Goal: Task Accomplishment & Management: Manage account settings

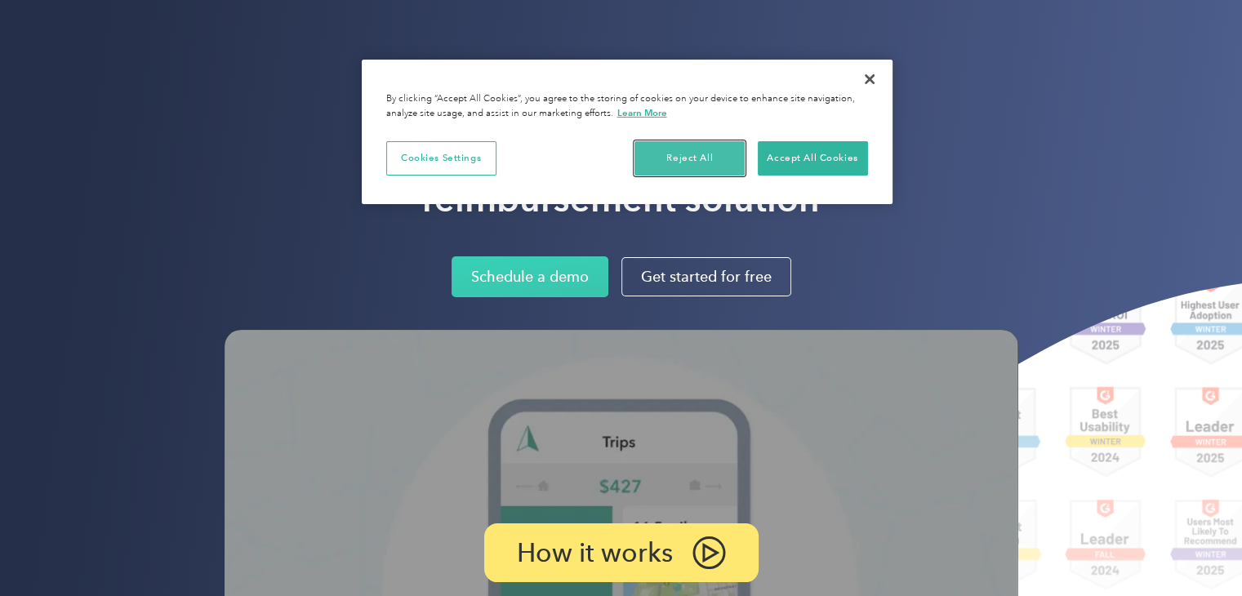
click at [716, 163] on button "Reject All" at bounding box center [689, 158] width 110 height 34
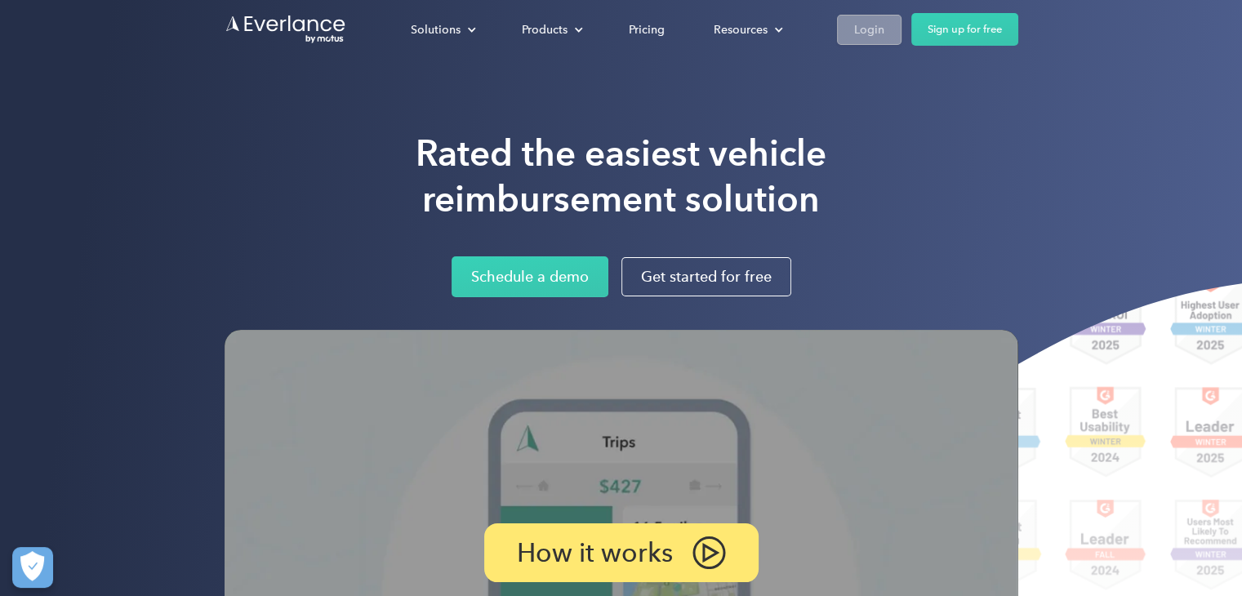
click at [858, 24] on div "Login" at bounding box center [869, 30] width 30 height 20
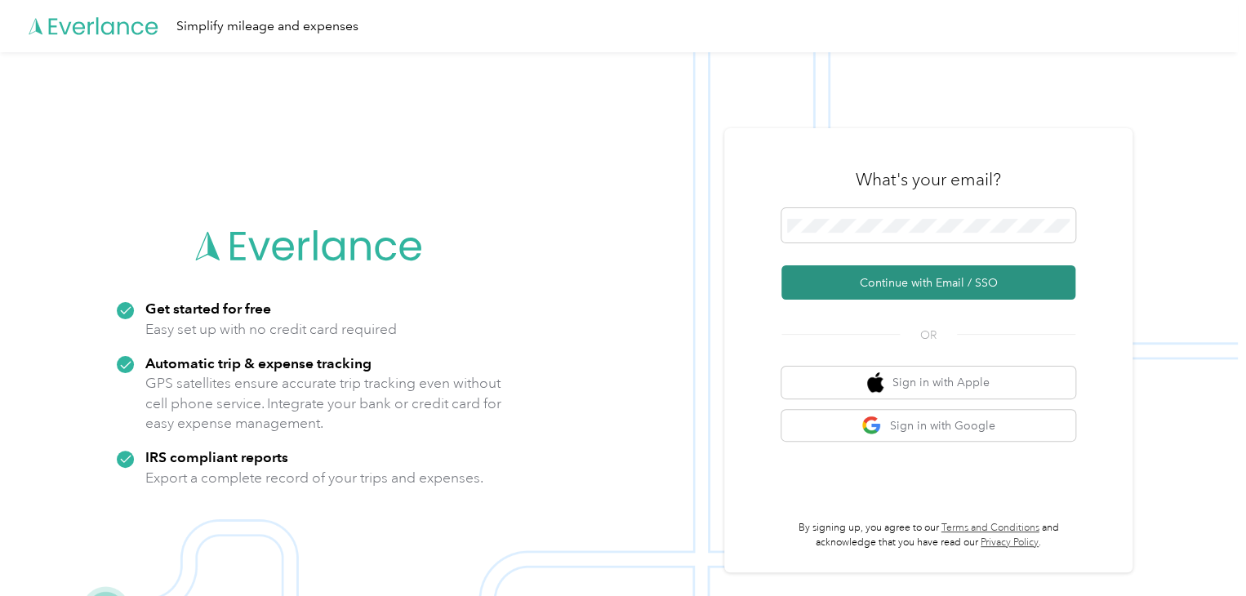
click at [951, 271] on button "Continue with Email / SSO" at bounding box center [928, 282] width 294 height 34
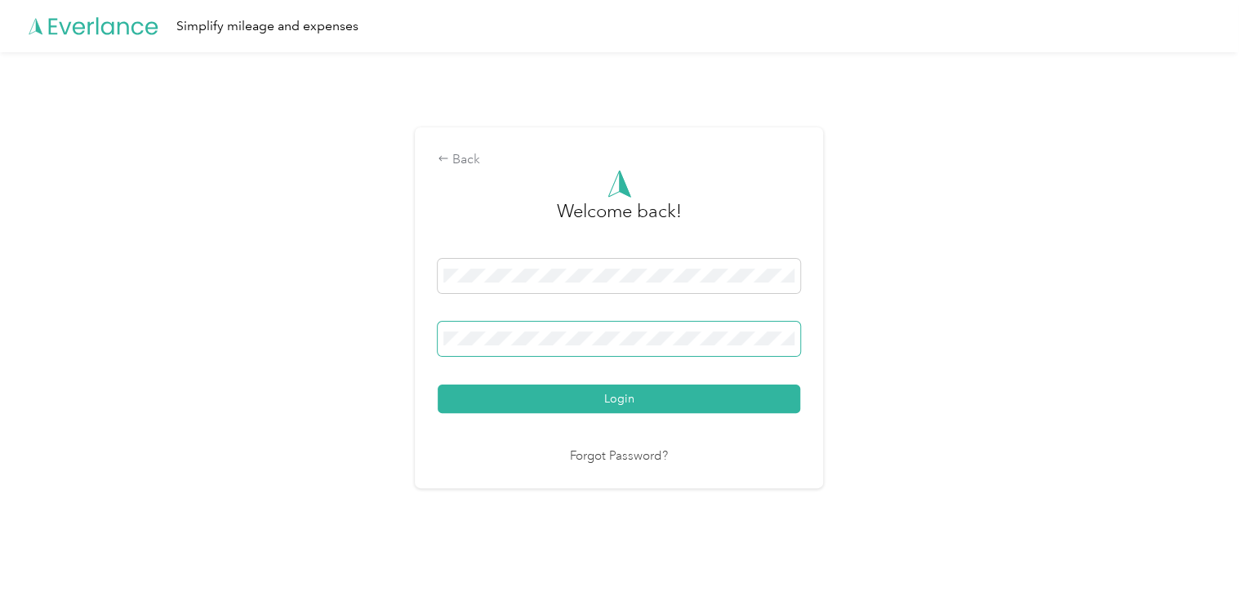
click at [601, 349] on span at bounding box center [619, 339] width 363 height 34
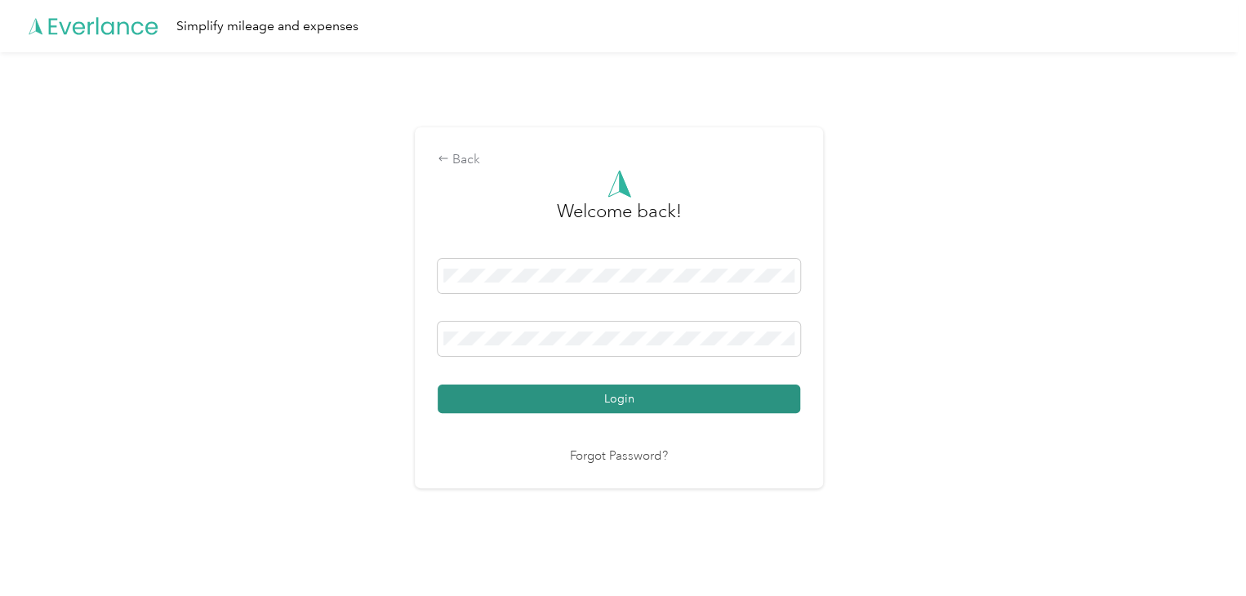
click at [573, 400] on button "Login" at bounding box center [619, 399] width 363 height 29
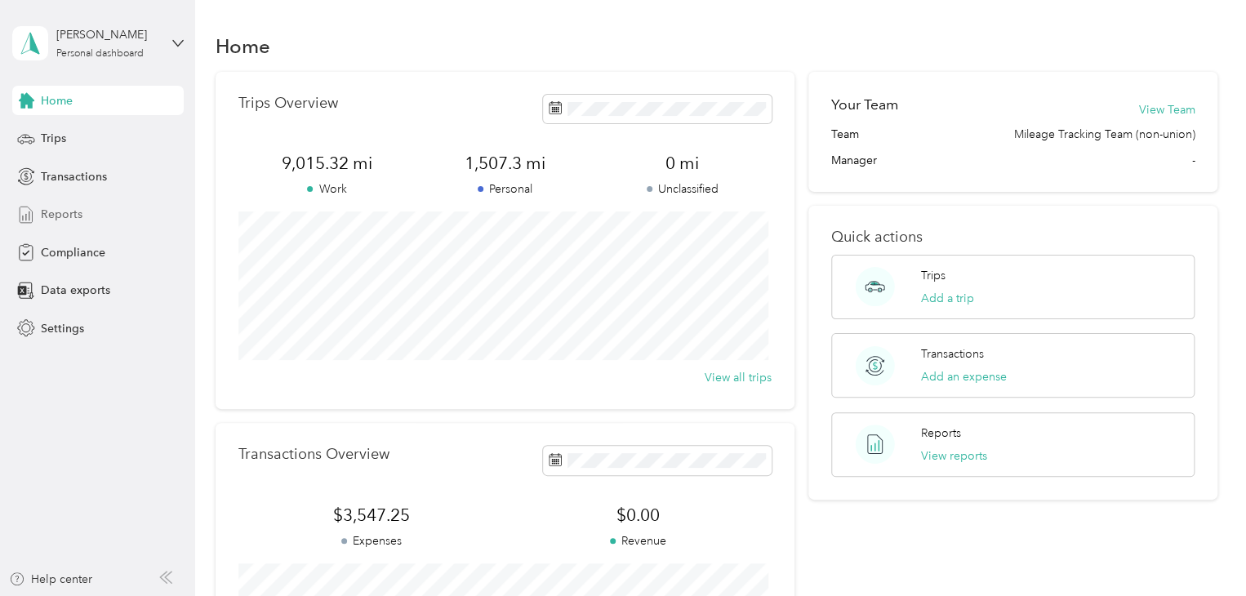
click at [69, 213] on span "Reports" at bounding box center [62, 214] width 42 height 17
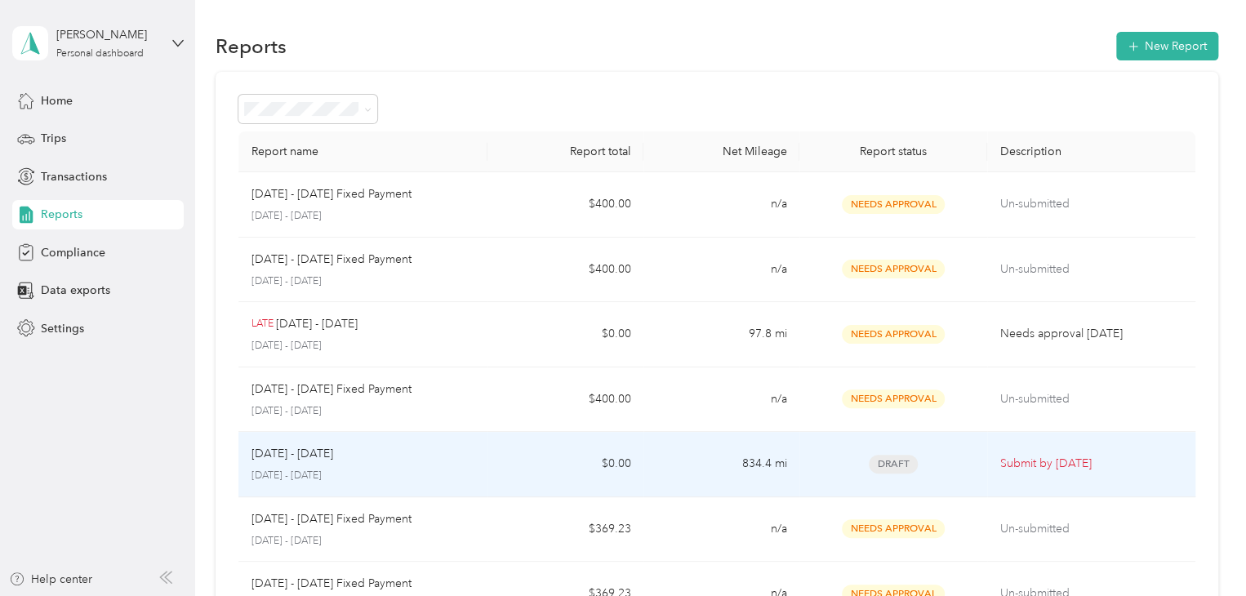
click at [298, 452] on p "[DATE] - [DATE]" at bounding box center [292, 454] width 82 height 18
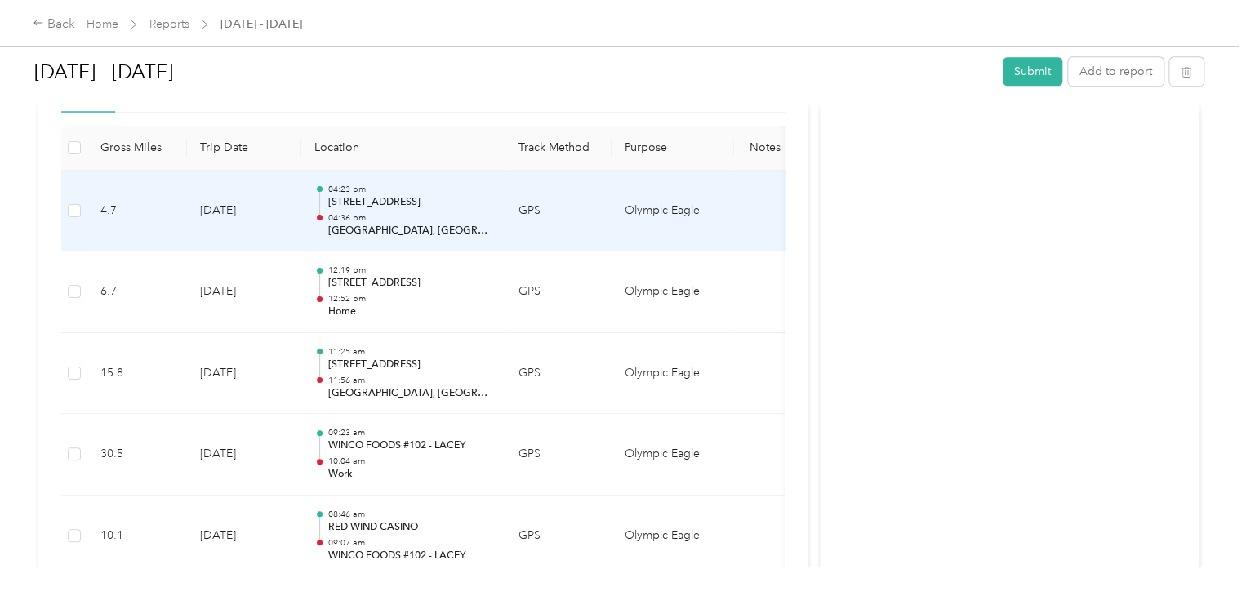
scroll to position [443, 0]
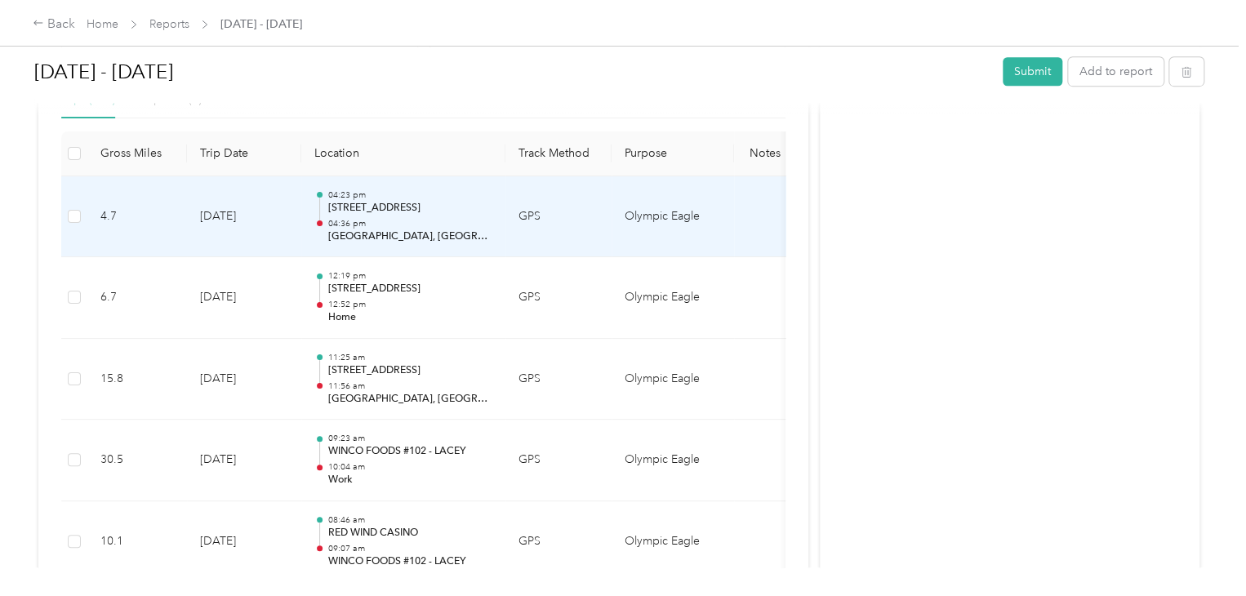
click at [65, 216] on td at bounding box center [74, 217] width 26 height 82
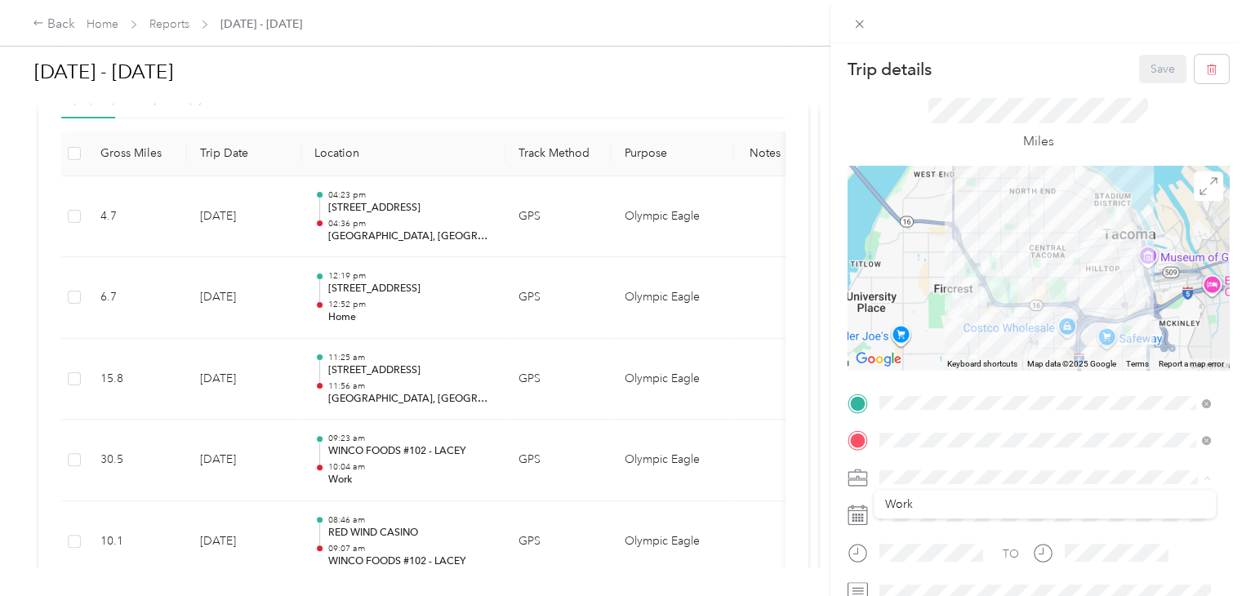
scroll to position [7, 0]
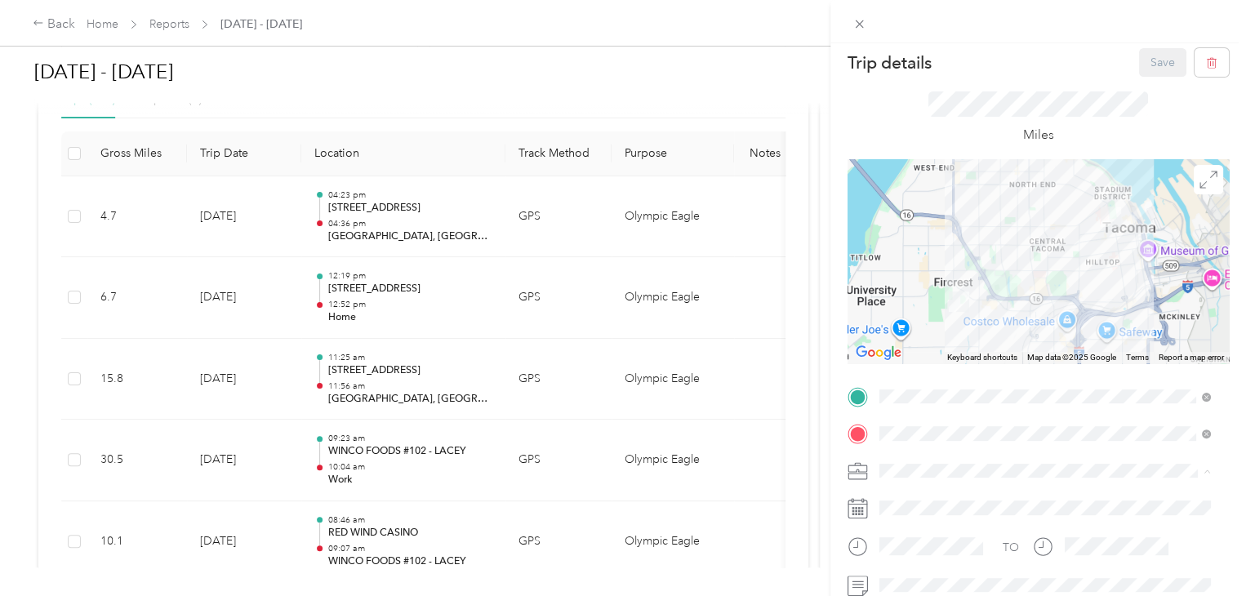
drag, startPoint x: 978, startPoint y: 484, endPoint x: 647, endPoint y: 207, distance: 431.2
click at [647, 207] on div "Trip details Save This trip cannot be edited because it is either under review,…" at bounding box center [623, 298] width 1246 height 596
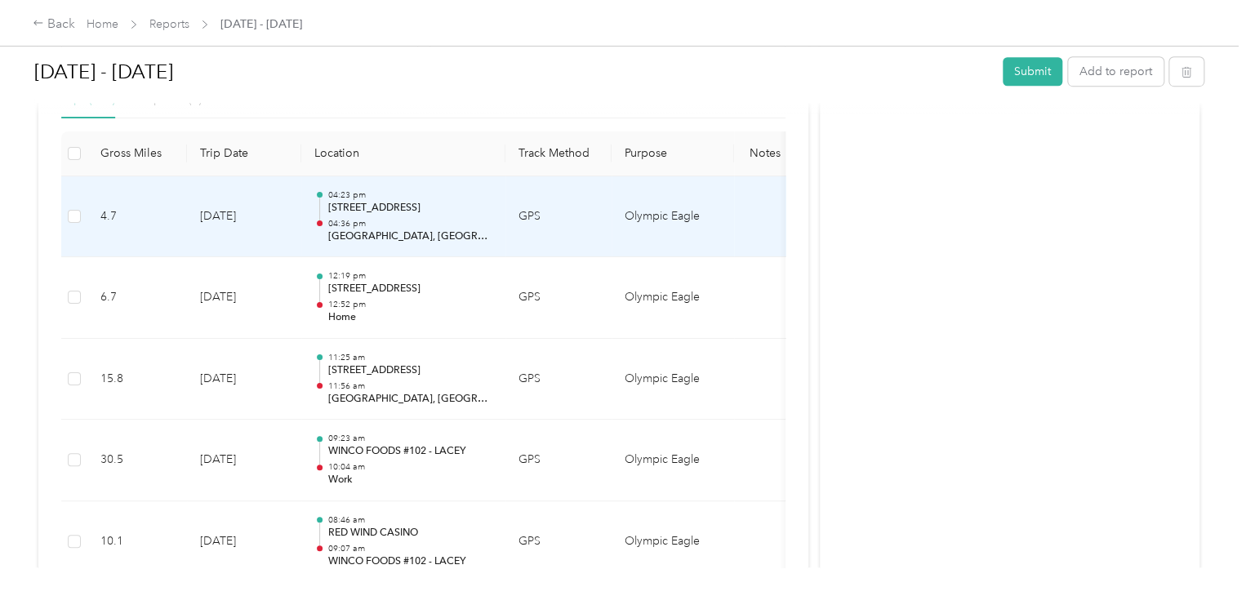
click at [678, 220] on td "Olympic Eagle" at bounding box center [673, 217] width 122 height 82
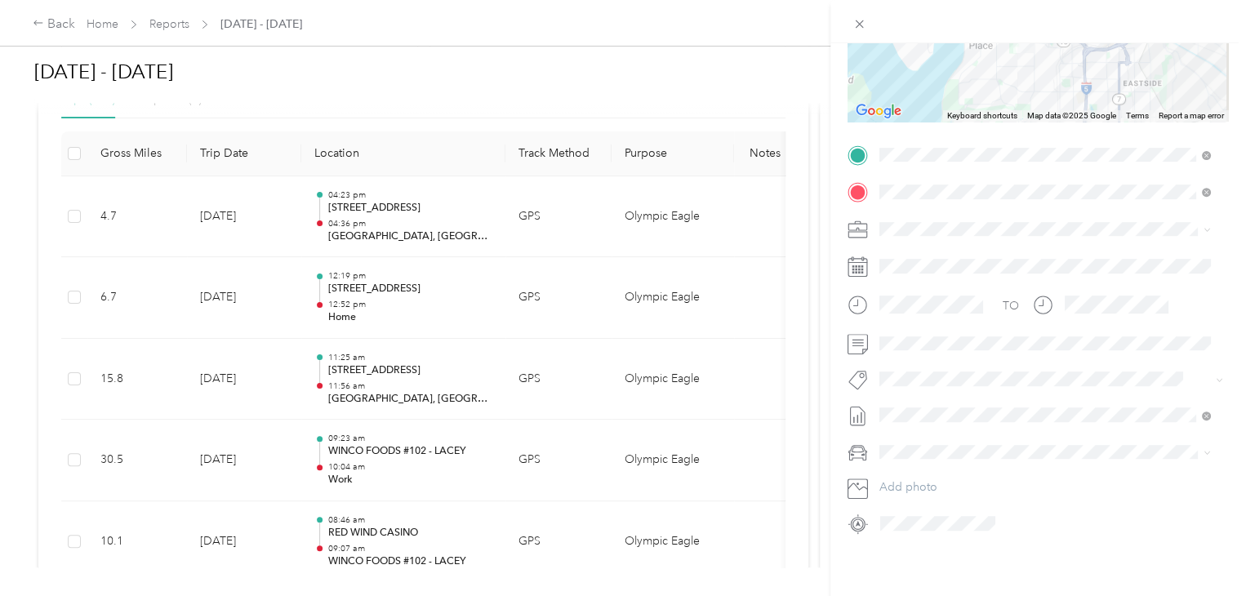
scroll to position [0, 0]
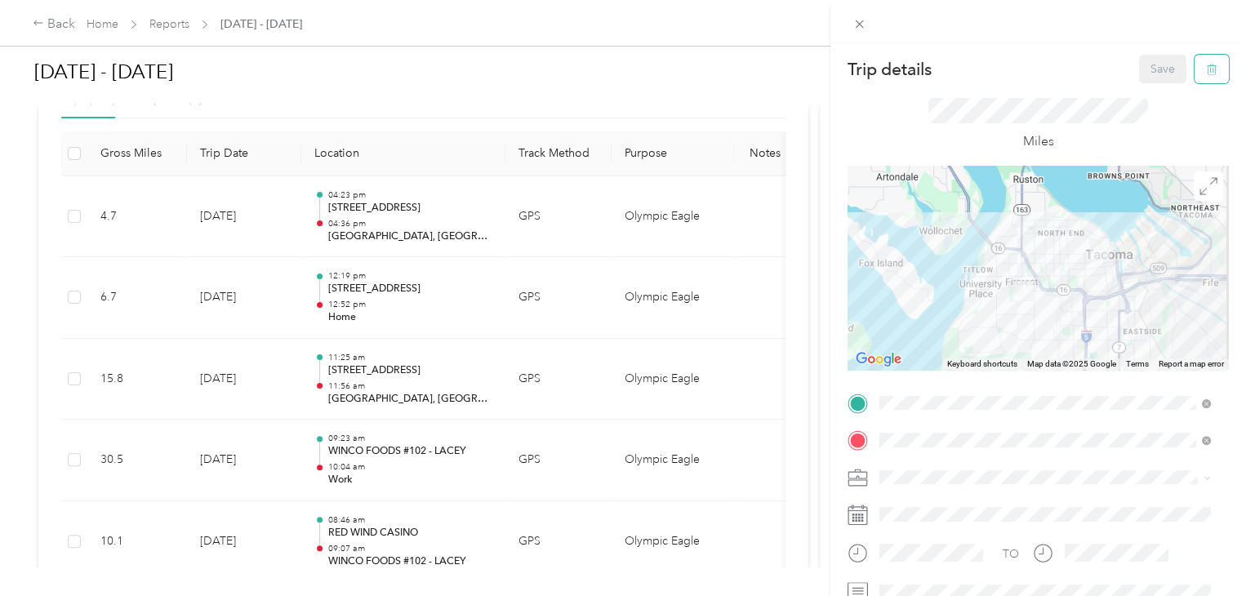
click at [1195, 79] on button "button" at bounding box center [1212, 69] width 34 height 29
click at [1141, 98] on button "Yes" at bounding box center [1151, 89] width 32 height 26
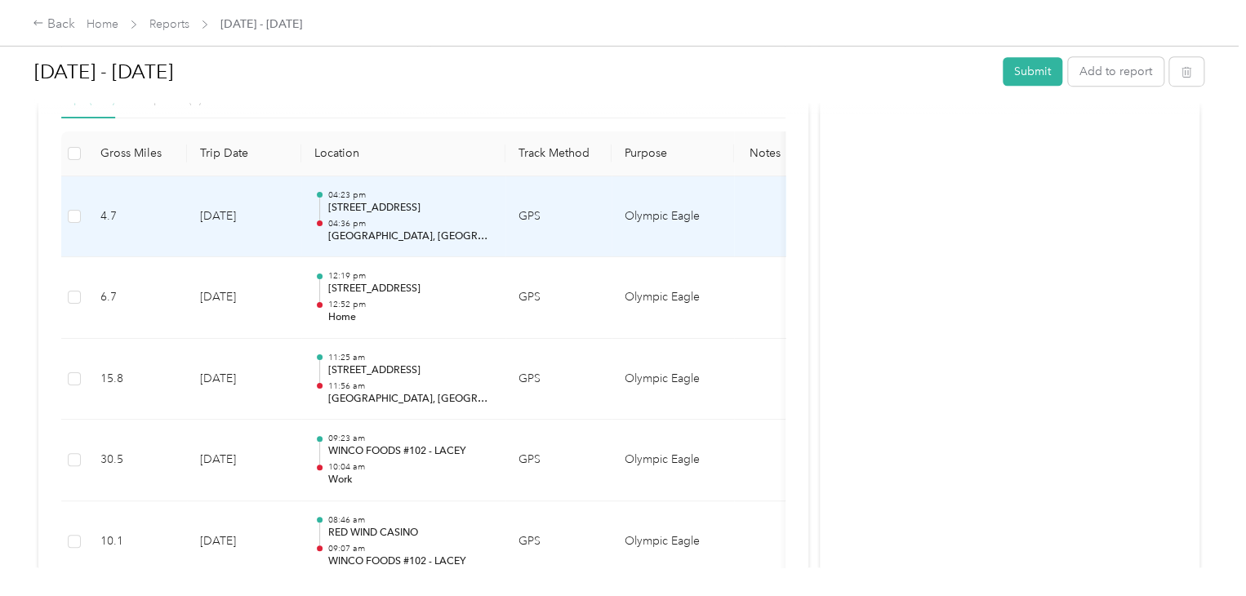
click at [451, 229] on p "[GEOGRAPHIC_DATA], [GEOGRAPHIC_DATA], [GEOGRAPHIC_DATA]" at bounding box center [409, 236] width 165 height 15
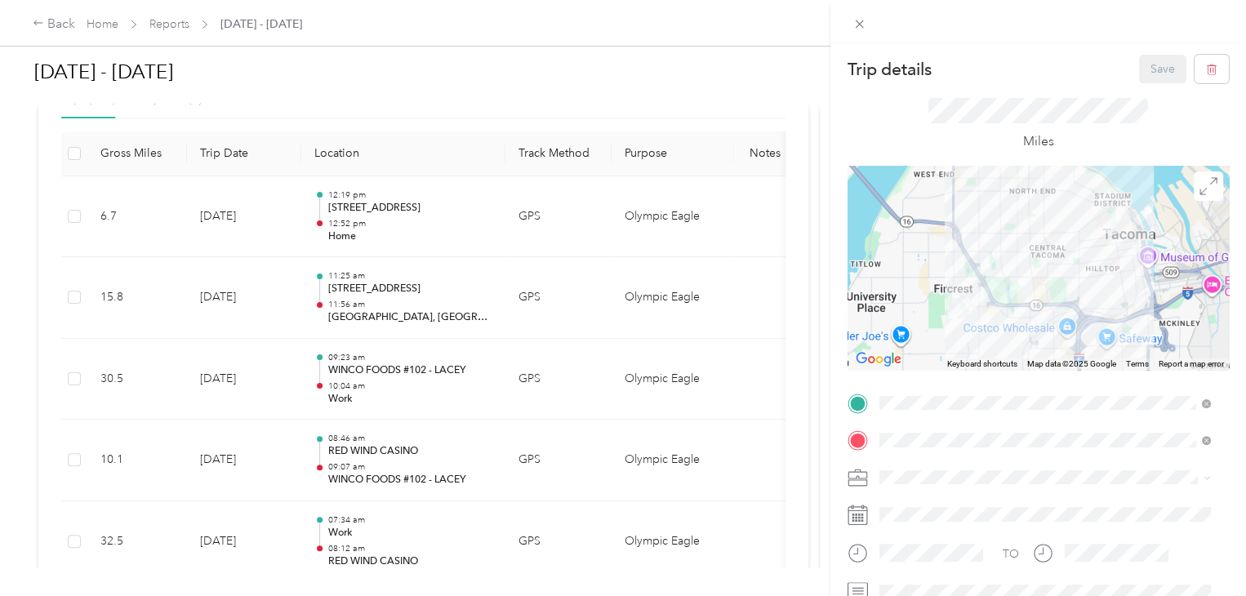
click at [415, 216] on div "Trip details Save This trip cannot be edited because it is either under review,…" at bounding box center [623, 298] width 1246 height 596
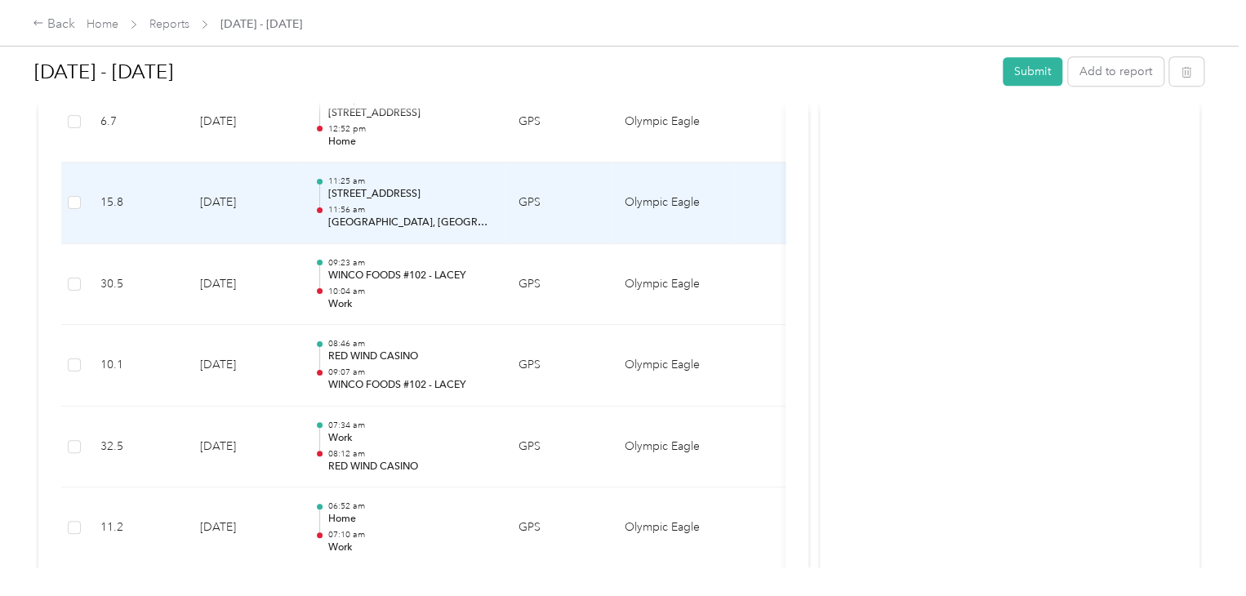
scroll to position [538, 0]
click at [452, 225] on p "[GEOGRAPHIC_DATA], [GEOGRAPHIC_DATA]" at bounding box center [409, 223] width 165 height 15
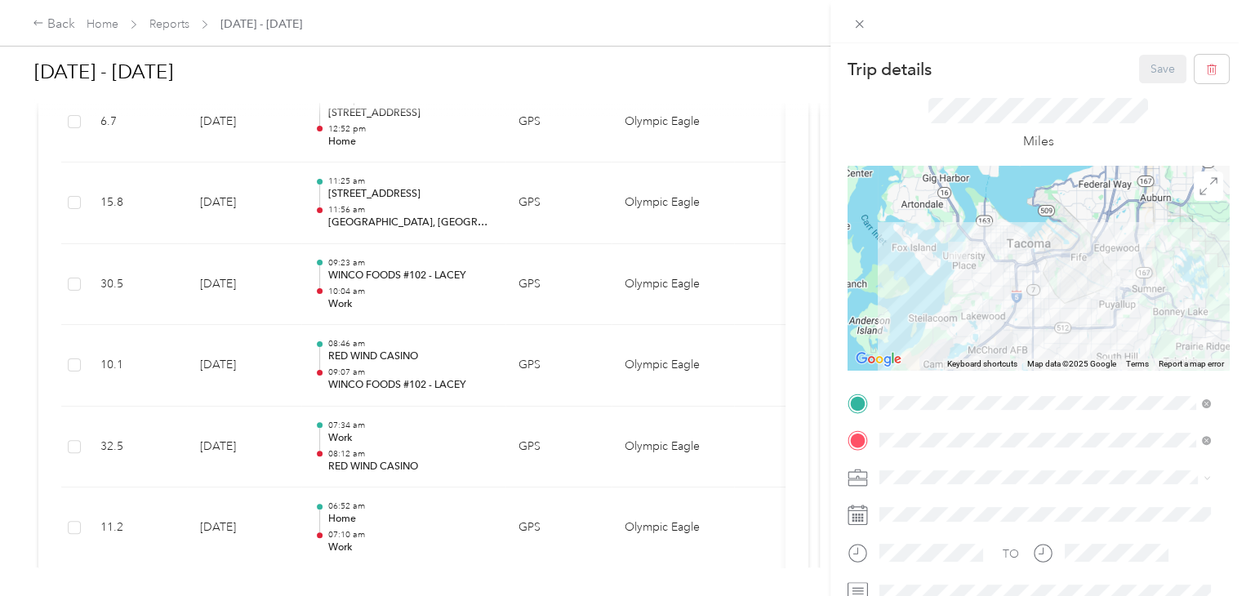
click at [428, 523] on div "Trip details Save This trip cannot be edited because it is either under review,…" at bounding box center [623, 298] width 1246 height 596
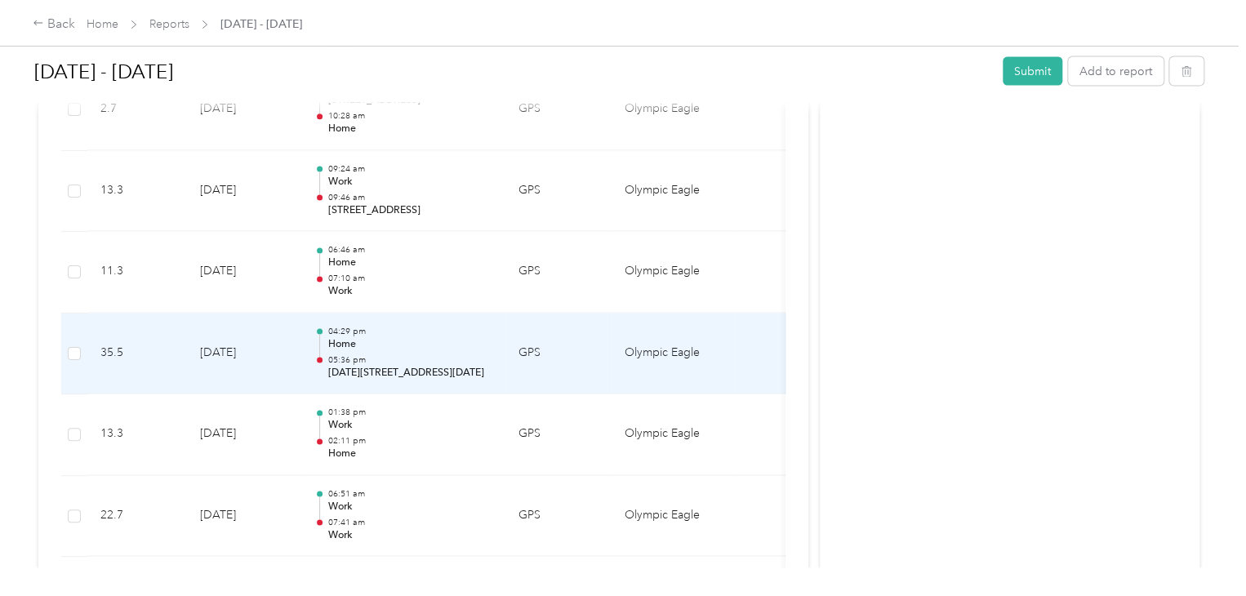
scroll to position [4729, 0]
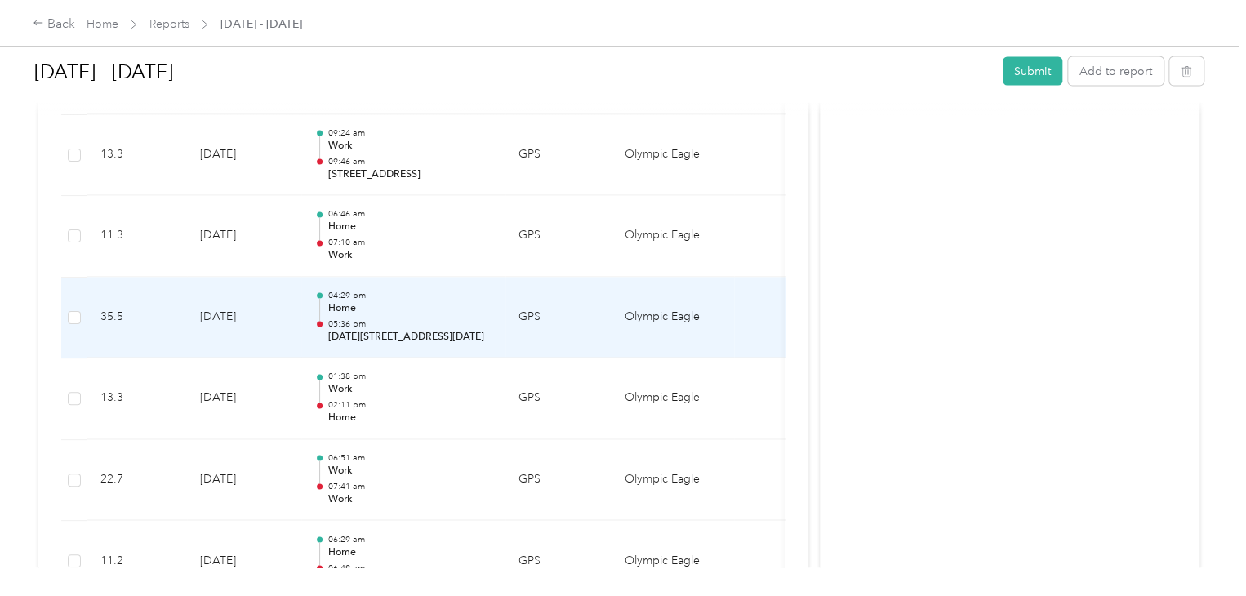
click at [247, 307] on td "[DATE]" at bounding box center [244, 319] width 114 height 82
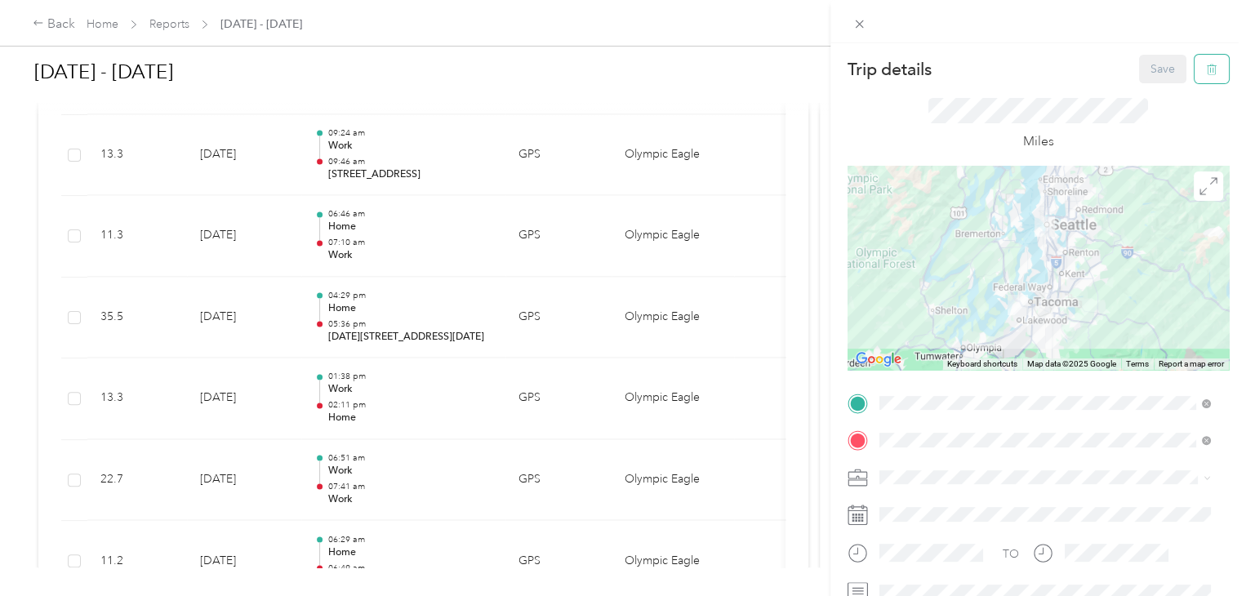
click at [1202, 79] on button "button" at bounding box center [1212, 69] width 34 height 29
click at [1144, 92] on button "Yes" at bounding box center [1151, 89] width 32 height 26
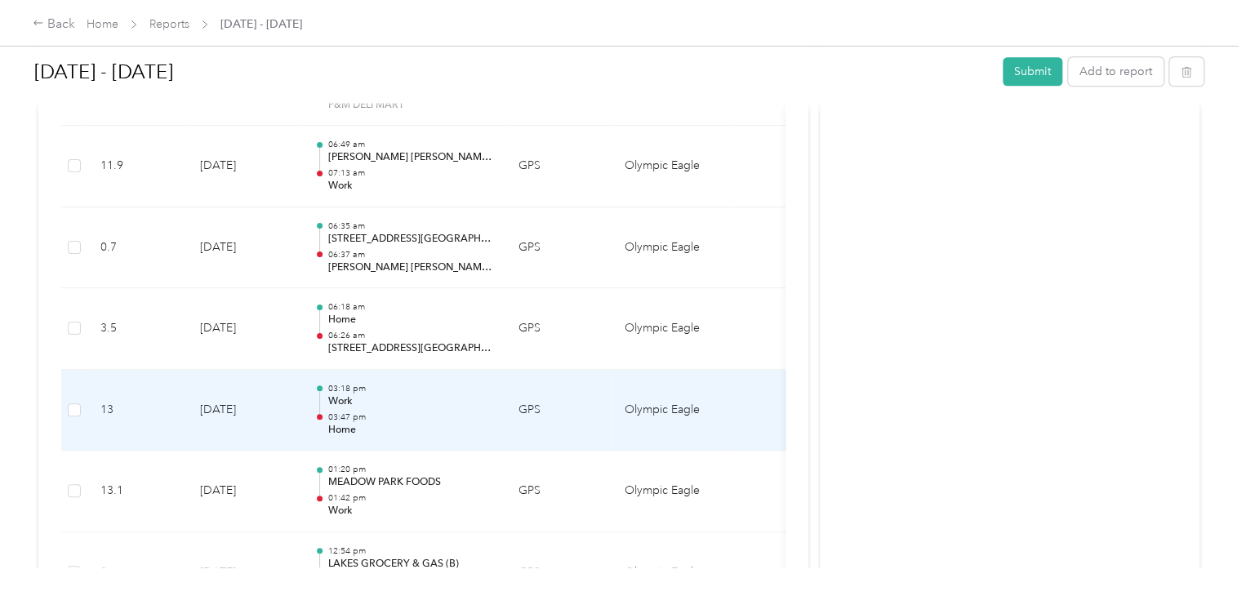
scroll to position [7071, 0]
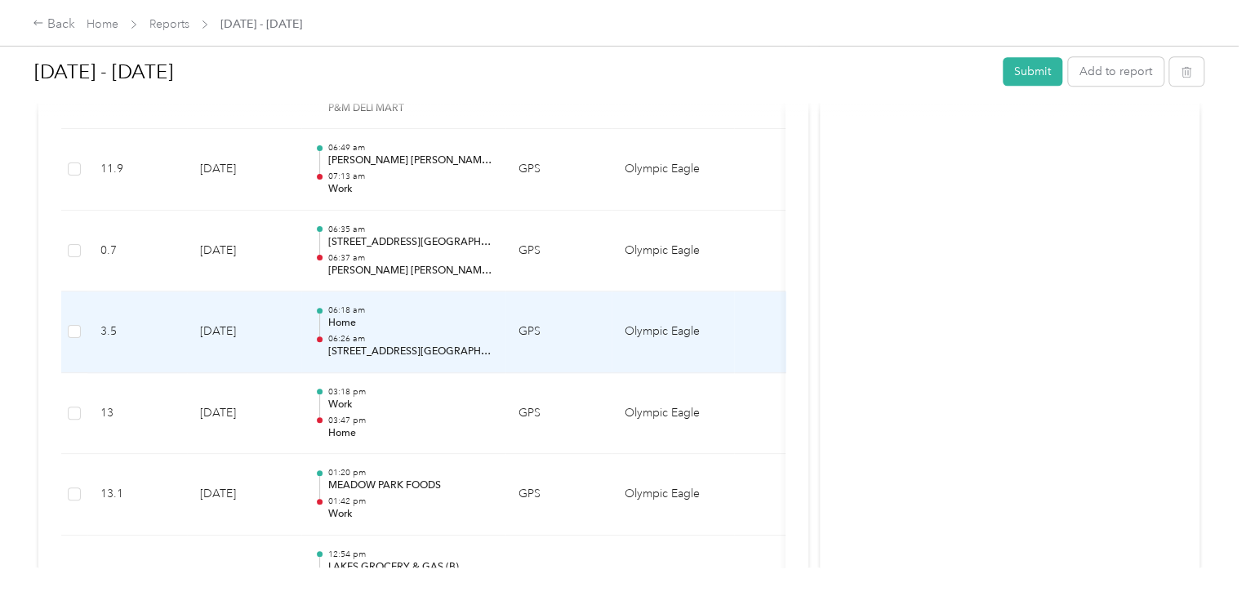
click at [426, 316] on p "Home" at bounding box center [409, 323] width 165 height 15
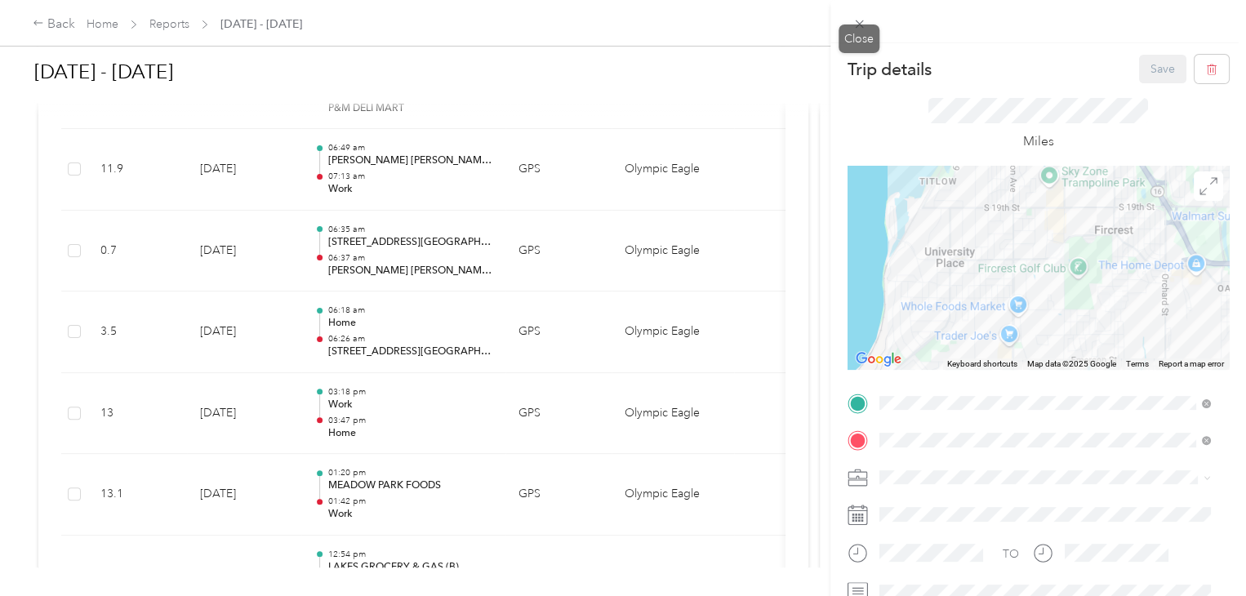
click at [860, 25] on icon at bounding box center [859, 24] width 8 height 8
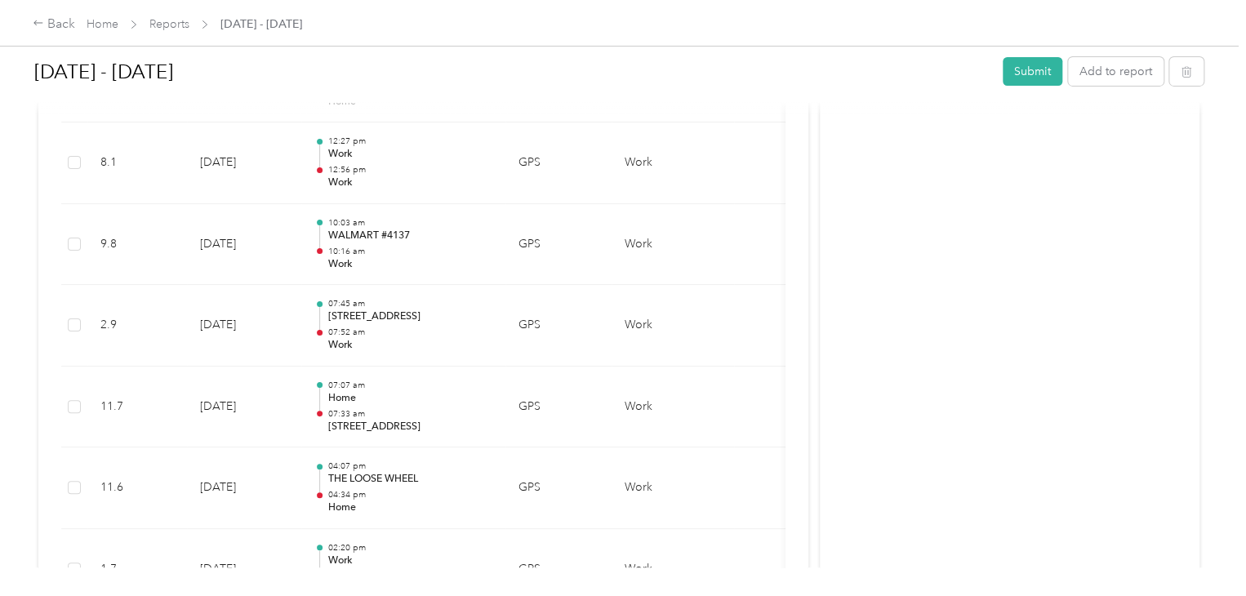
scroll to position [9429, 0]
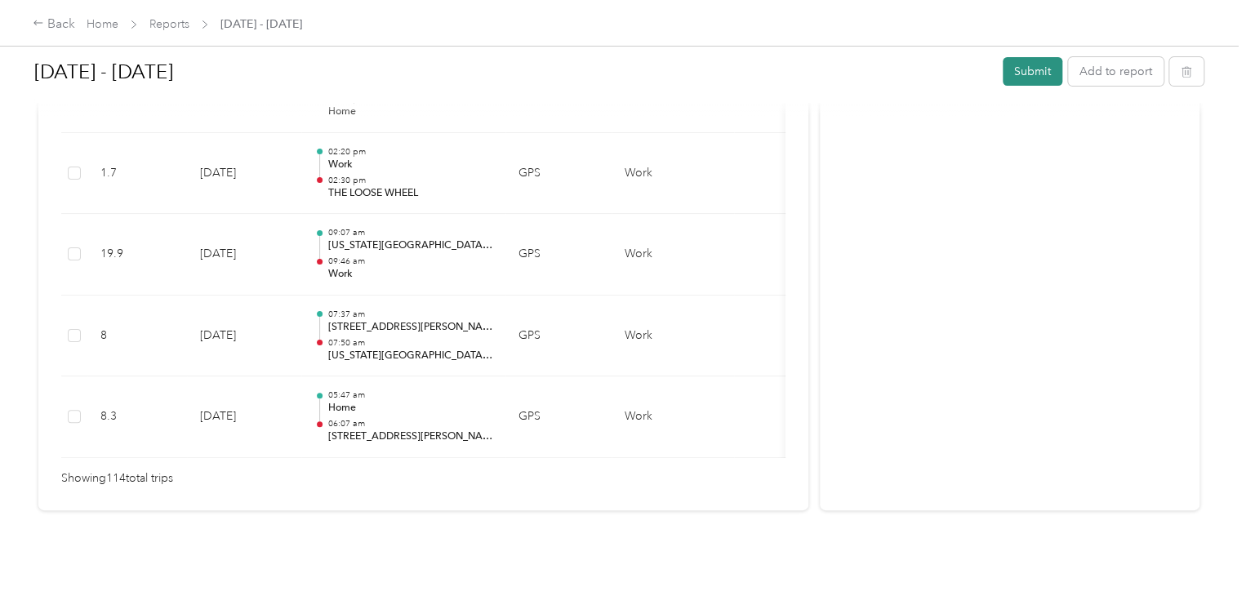
click at [1030, 78] on button "Submit" at bounding box center [1033, 71] width 60 height 29
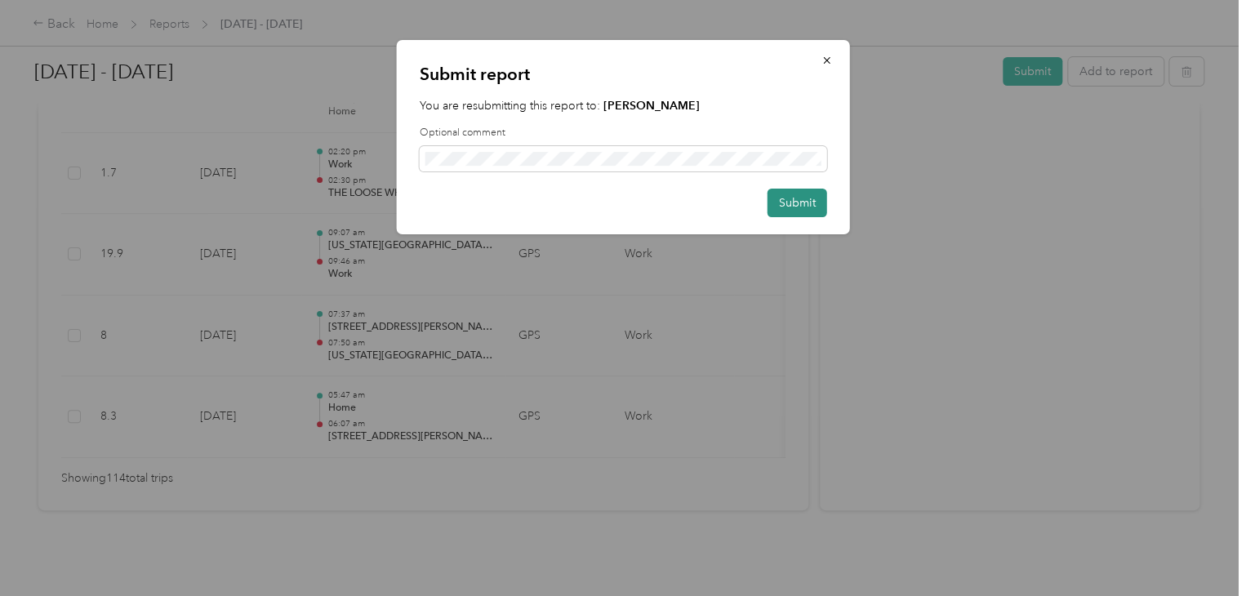
click at [807, 207] on button "Submit" at bounding box center [798, 203] width 60 height 29
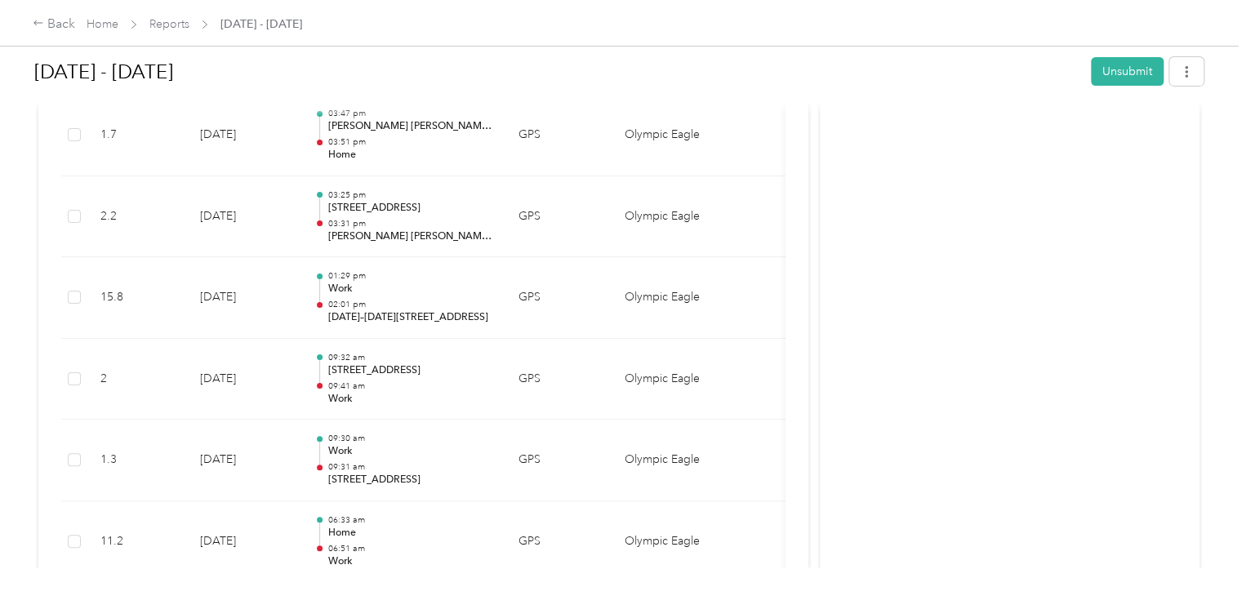
scroll to position [2487, 0]
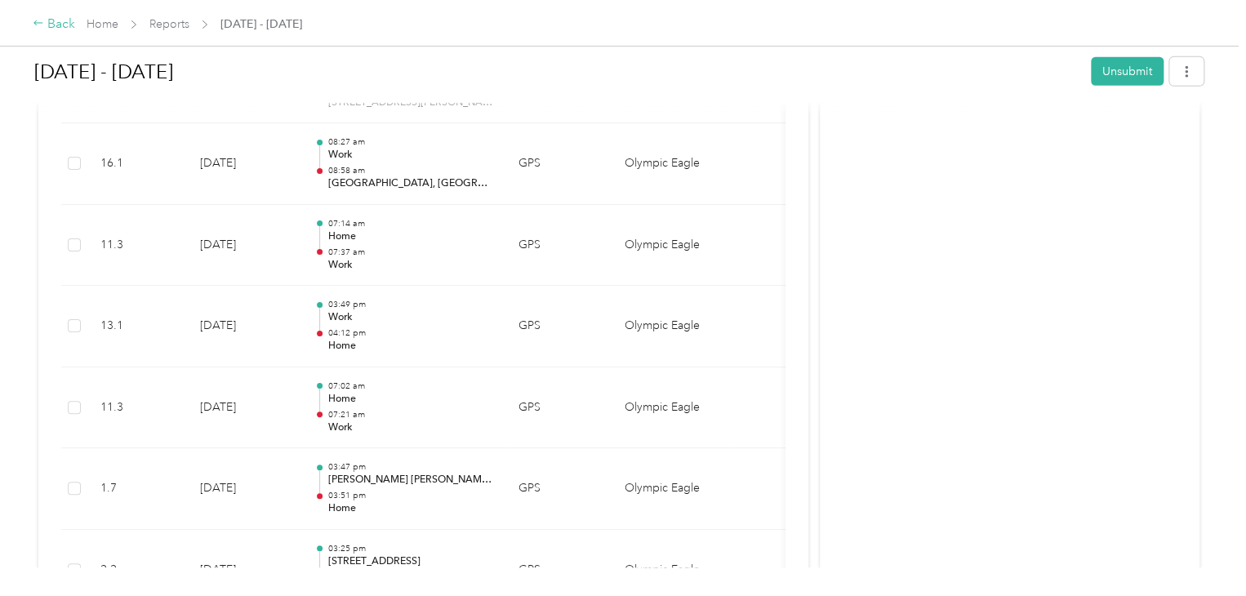
click at [56, 24] on div "Back" at bounding box center [54, 25] width 42 height 20
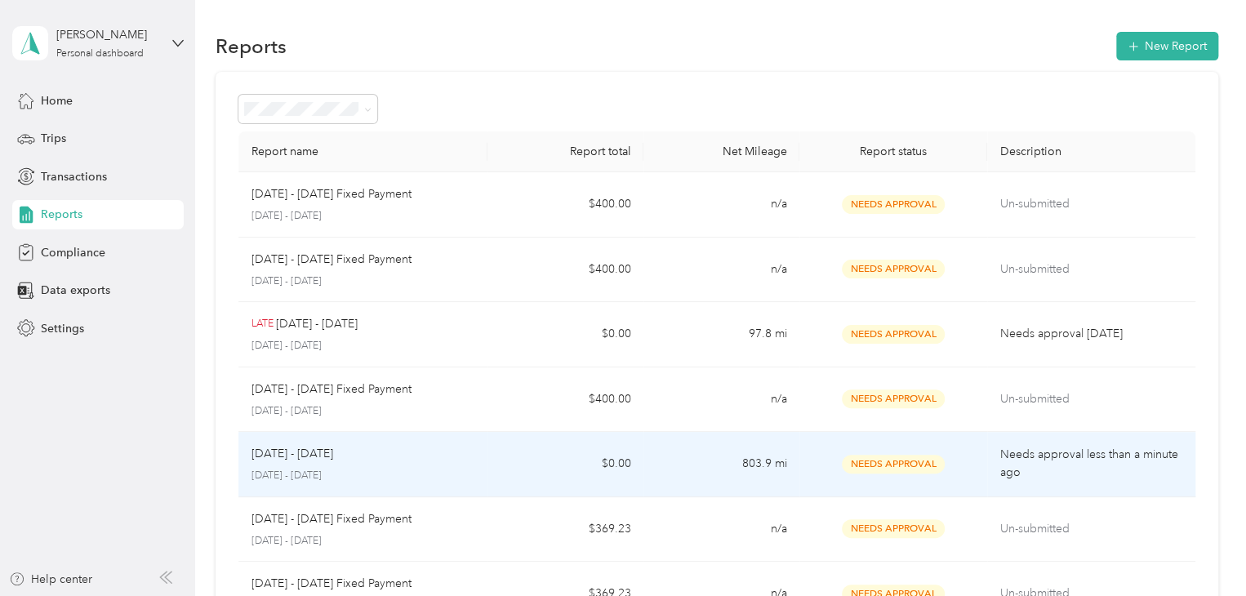
click at [761, 456] on td "803.9 mi" at bounding box center [721, 464] width 156 height 65
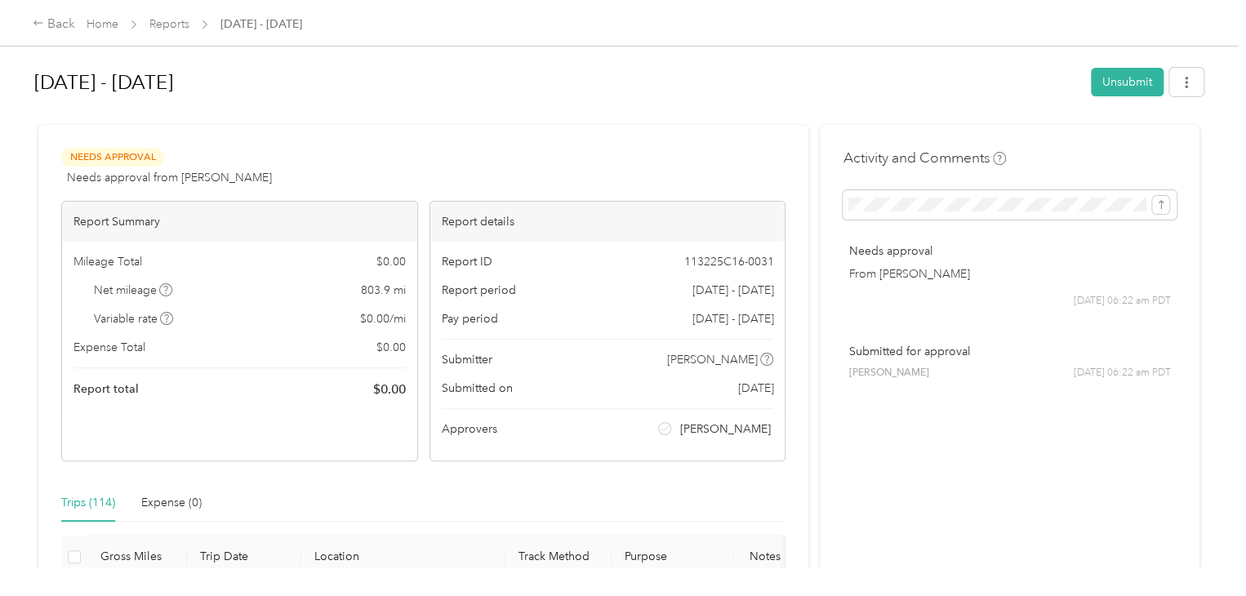
click at [29, 27] on div "Back Home Reports [DATE] - [DATE]" at bounding box center [623, 23] width 1246 height 46
click at [46, 18] on div "Back" at bounding box center [54, 25] width 42 height 20
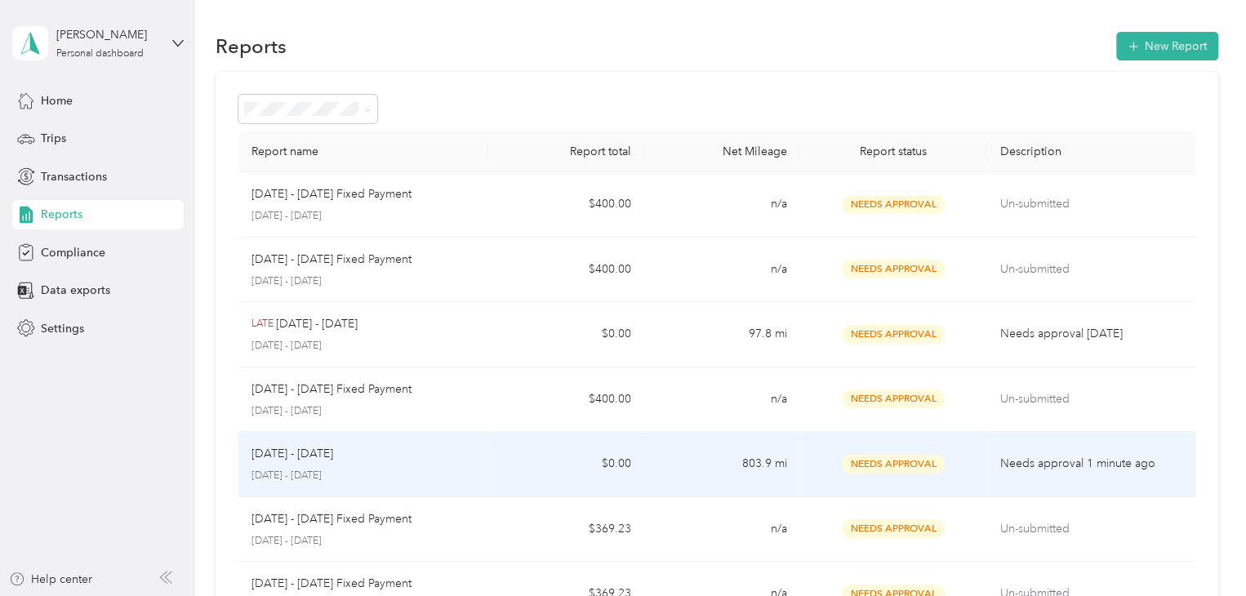
click at [495, 461] on td "$0.00" at bounding box center [565, 464] width 156 height 65
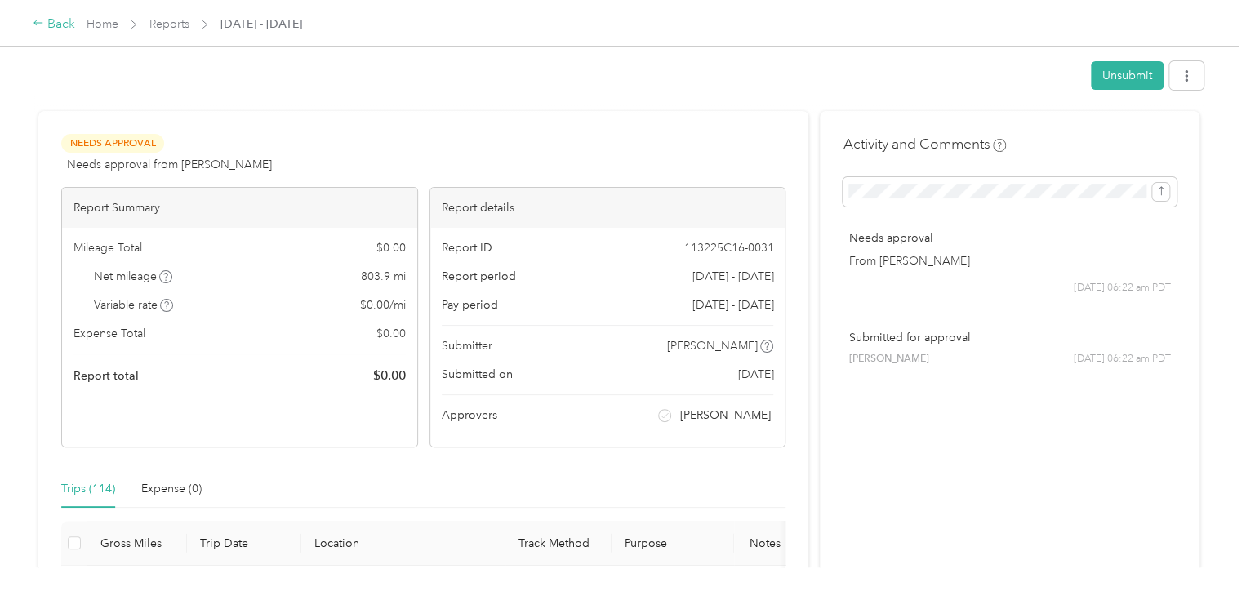
click at [52, 19] on div "Back" at bounding box center [54, 25] width 42 height 20
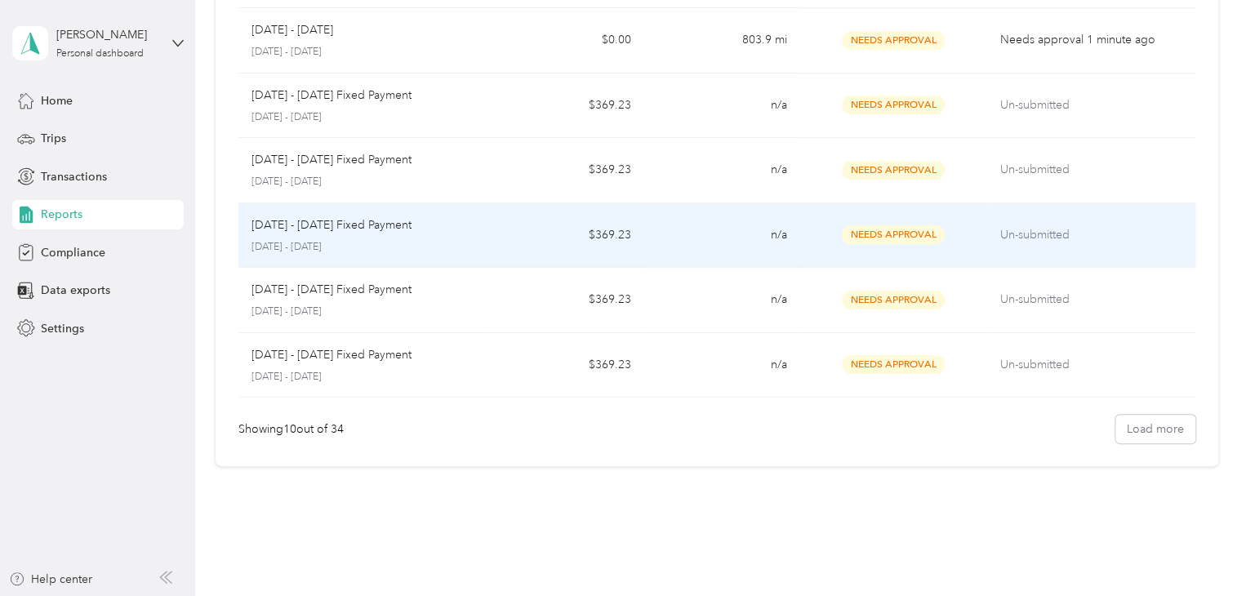
scroll to position [425, 0]
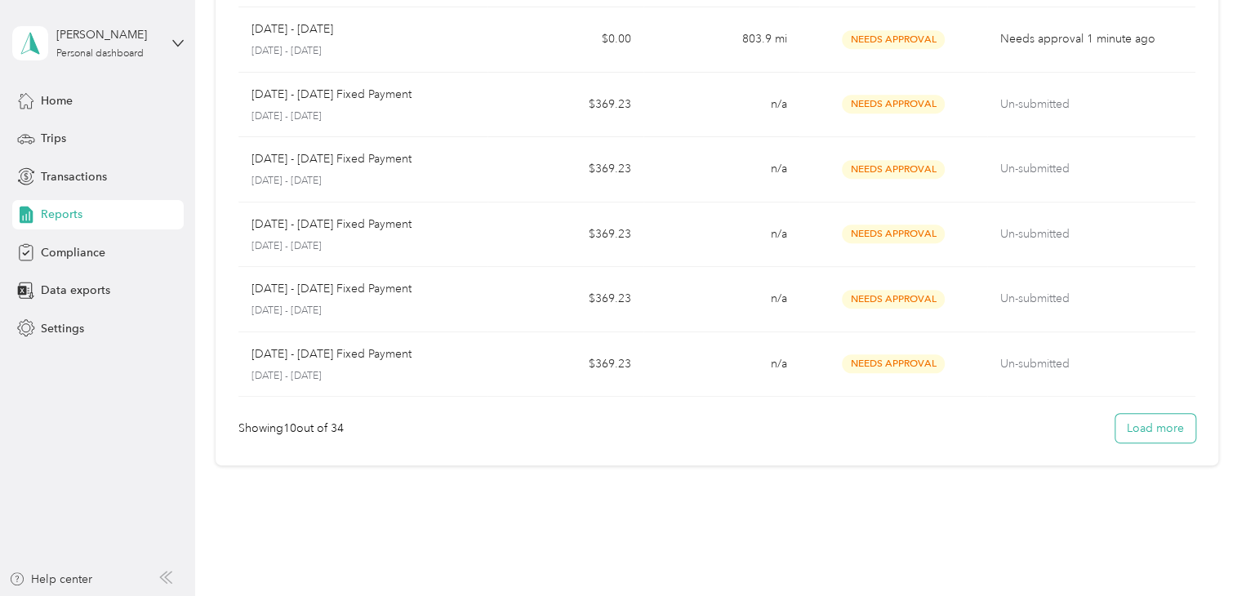
click at [1128, 434] on button "Load more" at bounding box center [1155, 428] width 80 height 29
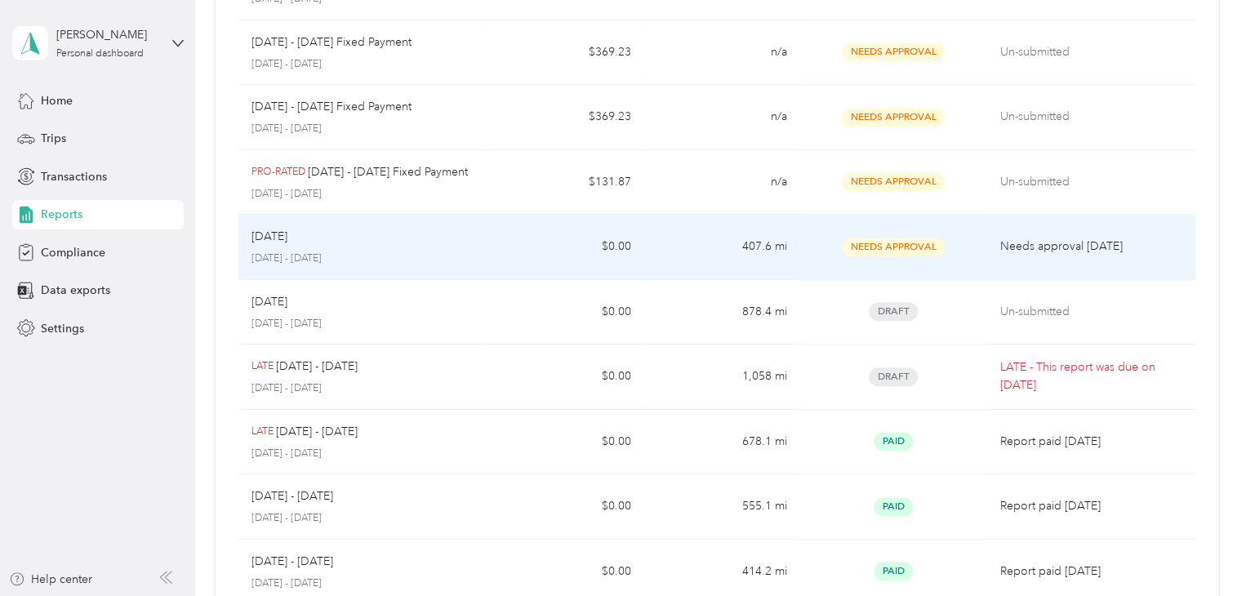
scroll to position [738, 0]
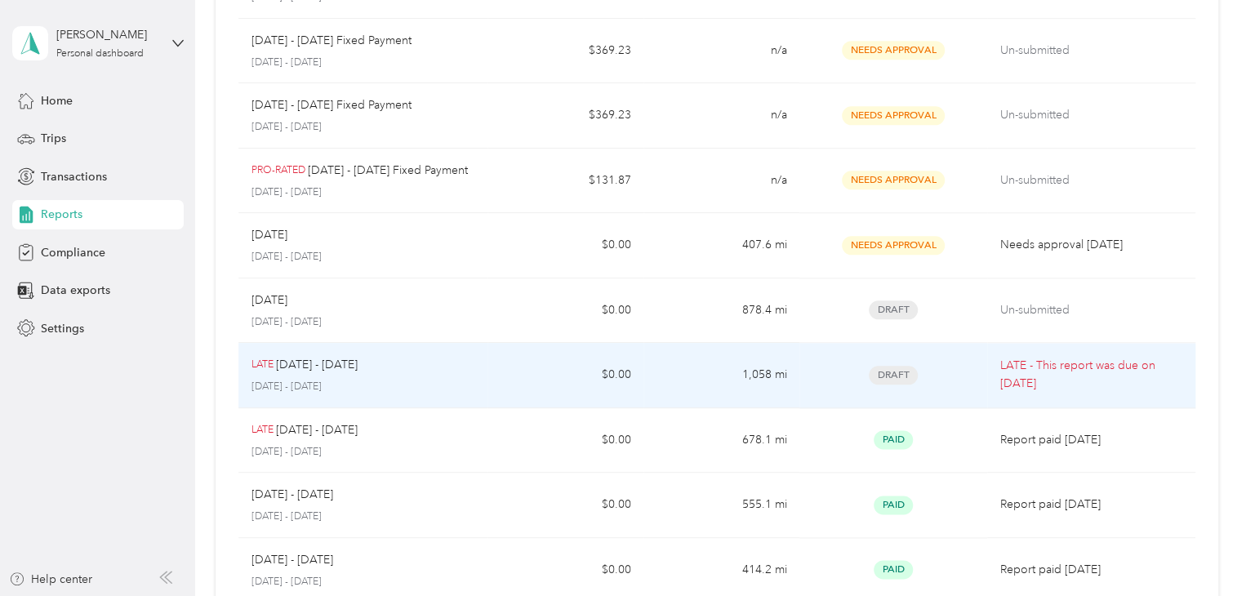
click at [322, 362] on p "[DATE] - [DATE]" at bounding box center [317, 365] width 82 height 18
